Goal: Communication & Community: Answer question/provide support

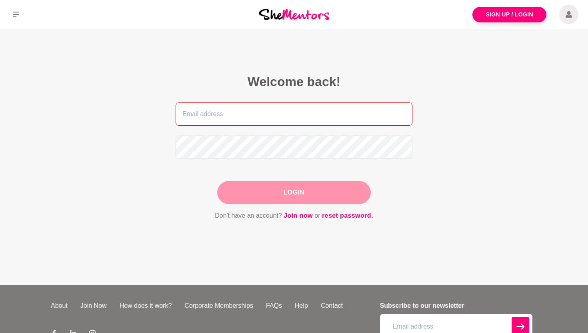
type input "[PERSON_NAME][EMAIL_ADDRESS][DOMAIN_NAME]"
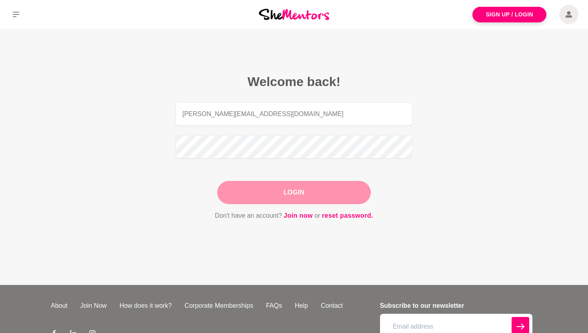
click at [284, 192] on div "Login" at bounding box center [294, 192] width 154 height 23
click at [284, 192] on button "Login" at bounding box center [294, 192] width 154 height 23
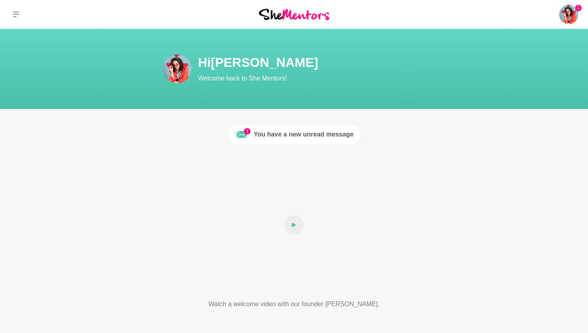
click at [290, 135] on div "You have a new unread message" at bounding box center [304, 135] width 100 height 10
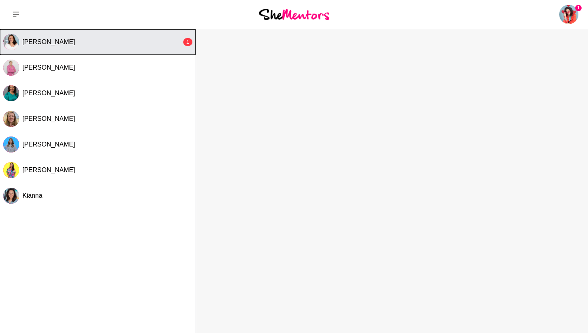
click at [72, 40] on div "[PERSON_NAME]" at bounding box center [101, 42] width 159 height 8
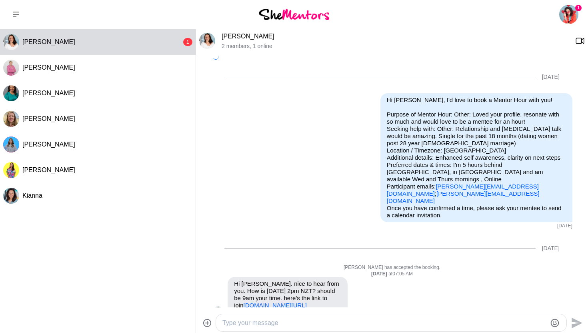
scroll to position [233, 0]
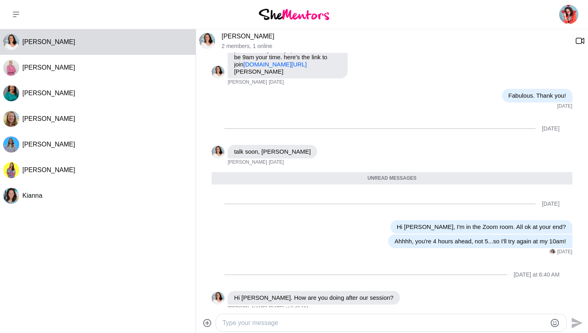
click at [273, 325] on textarea "Type your message" at bounding box center [385, 323] width 324 height 10
type textarea "I'm good thank you! I loved the visualisation so much. It's been super helpful."
click at [574, 321] on icon "Send" at bounding box center [577, 322] width 11 height 11
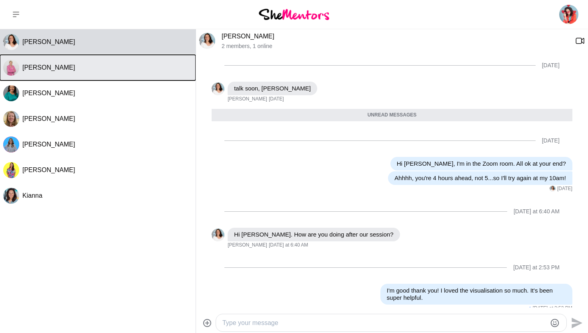
click at [75, 68] on div "[PERSON_NAME]" at bounding box center [107, 68] width 170 height 8
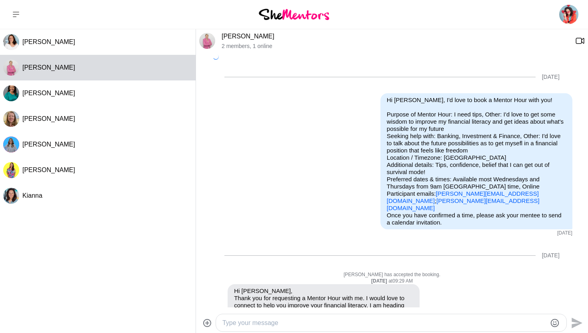
scroll to position [169, 0]
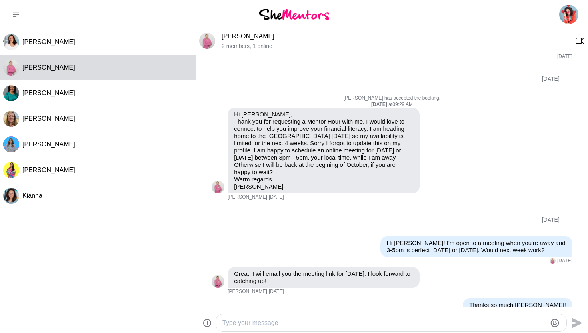
click at [231, 36] on link "[PERSON_NAME]" at bounding box center [248, 36] width 53 height 7
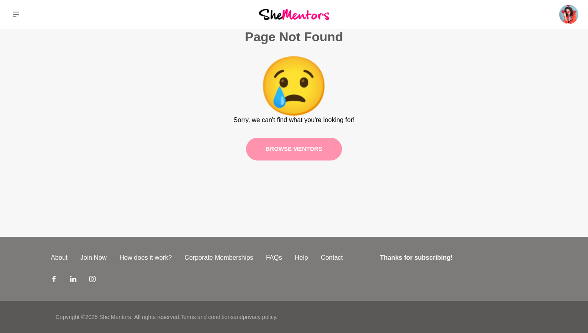
click at [290, 148] on link "Browse mentors" at bounding box center [294, 149] width 96 height 23
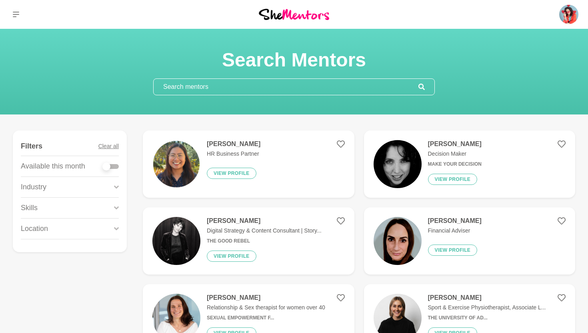
click at [203, 88] on input "text" at bounding box center [286, 87] width 265 height 16
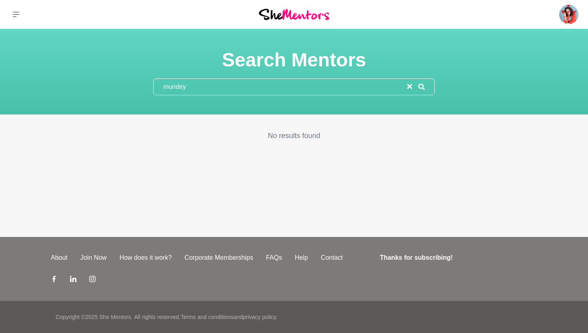
type input "mundey"
click at [409, 86] on icon "reset" at bounding box center [410, 86] width 5 height 5
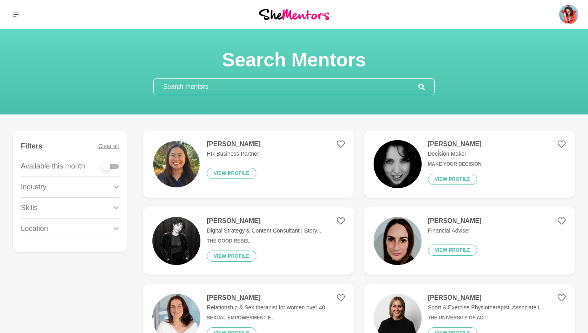
click at [206, 85] on input "text" at bounding box center [286, 87] width 265 height 16
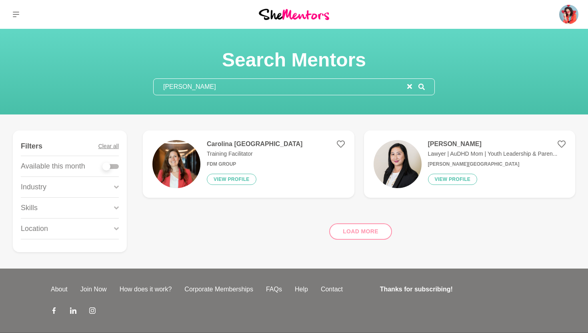
type input "[PERSON_NAME]"
click at [343, 231] on div "Load more" at bounding box center [359, 228] width 433 height 48
click at [354, 230] on div "Load more" at bounding box center [359, 228] width 433 height 48
click at [562, 143] on icon at bounding box center [562, 144] width 8 height 8
